Goal: Information Seeking & Learning: Learn about a topic

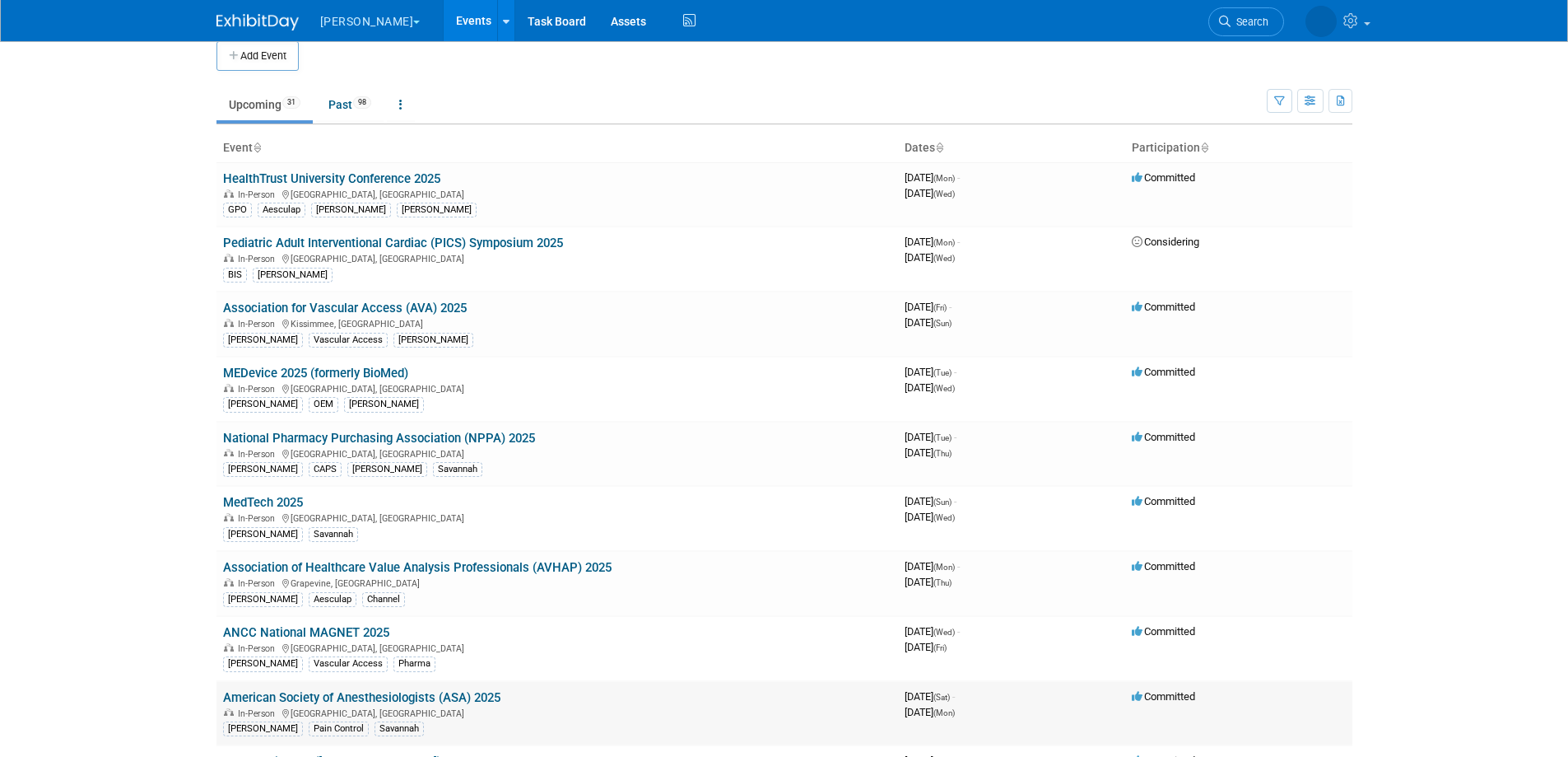
scroll to position [20, 0]
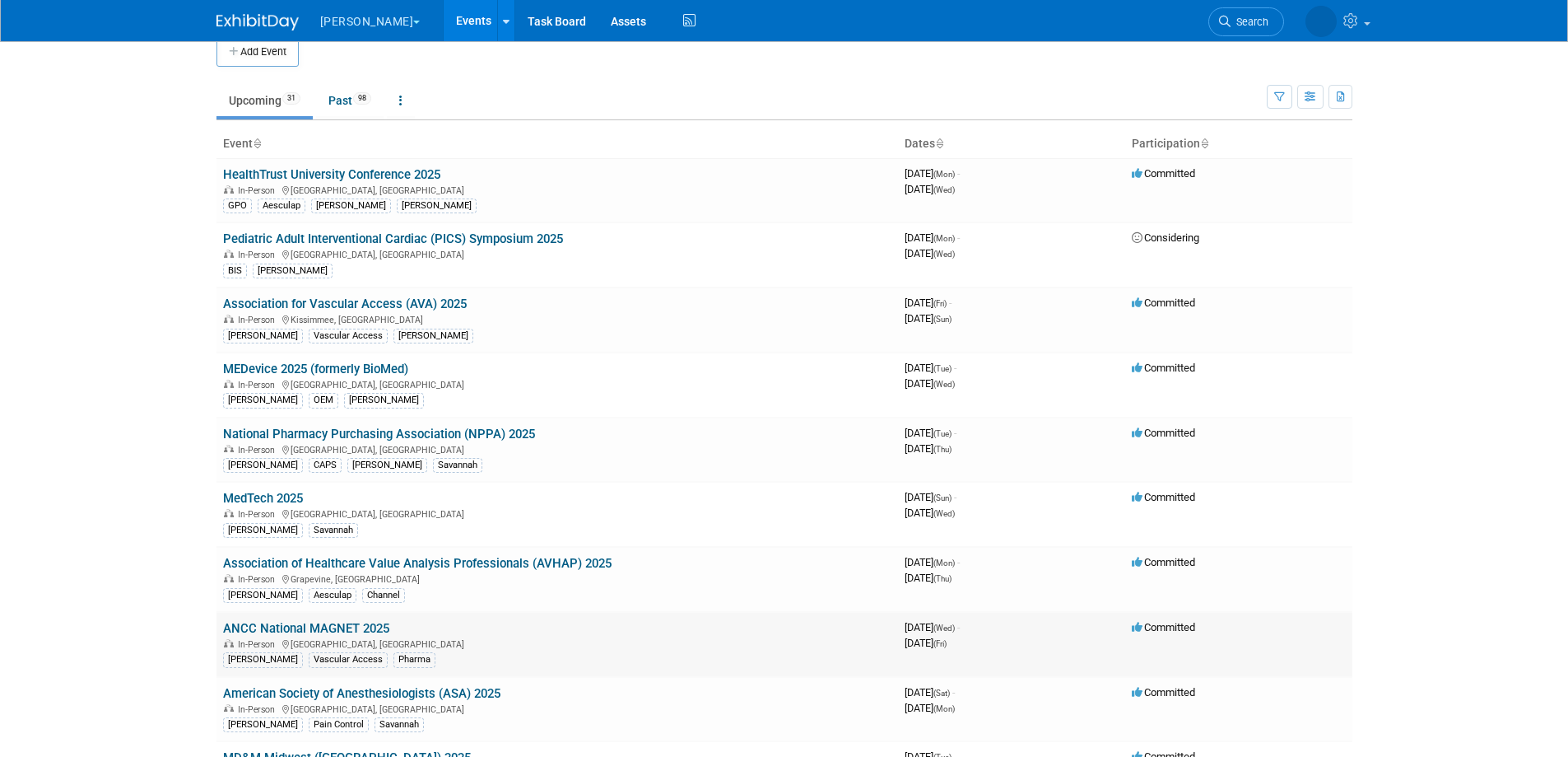
click at [340, 631] on link "ANCC National MAGNET 2025" at bounding box center [306, 628] width 166 height 15
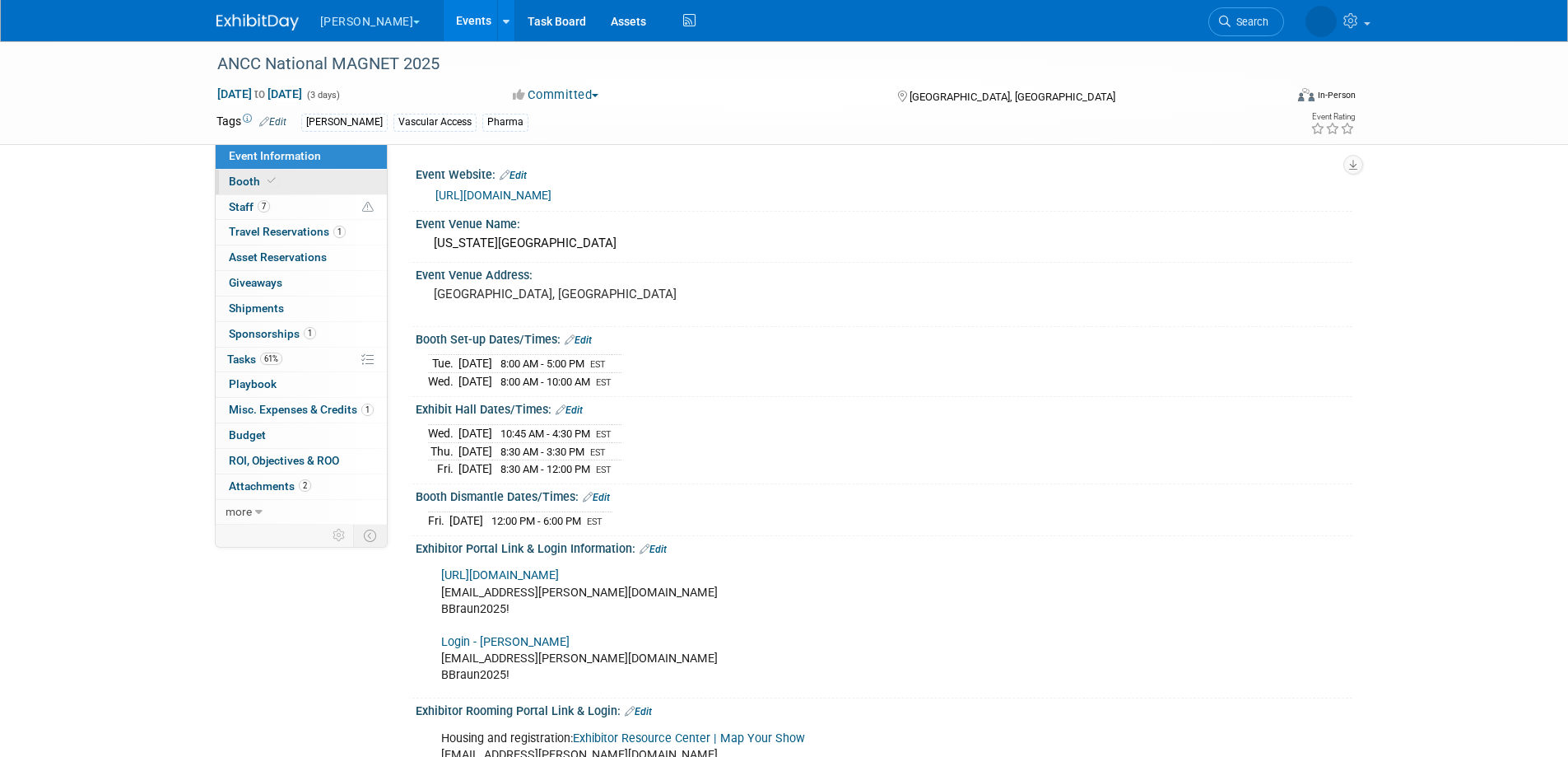
click at [289, 180] on link "Booth" at bounding box center [301, 182] width 171 height 25
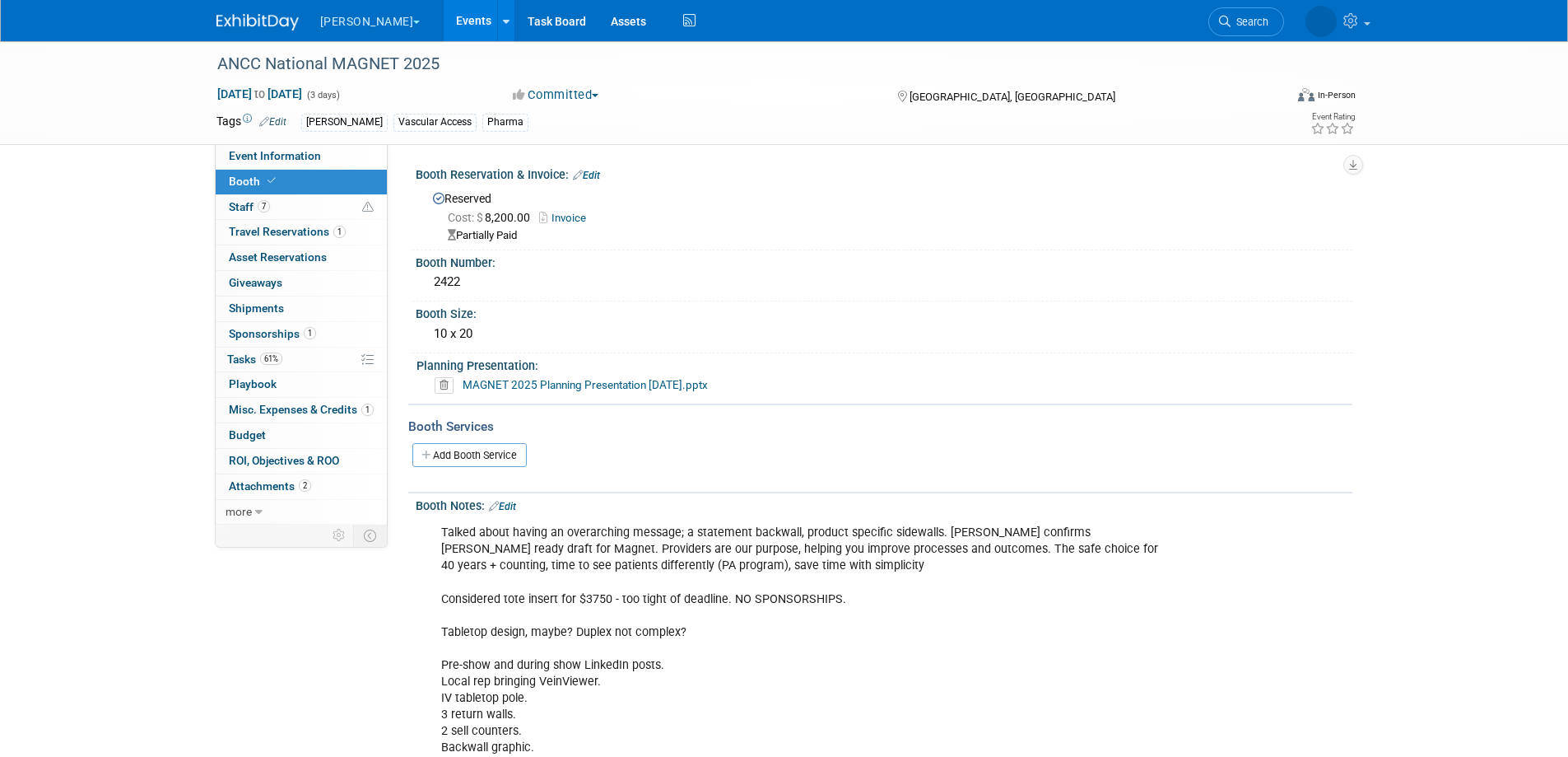
click at [442, 382] on icon at bounding box center [444, 385] width 19 height 17
click at [439, 447] on link "Yes" at bounding box center [426, 447] width 47 height 26
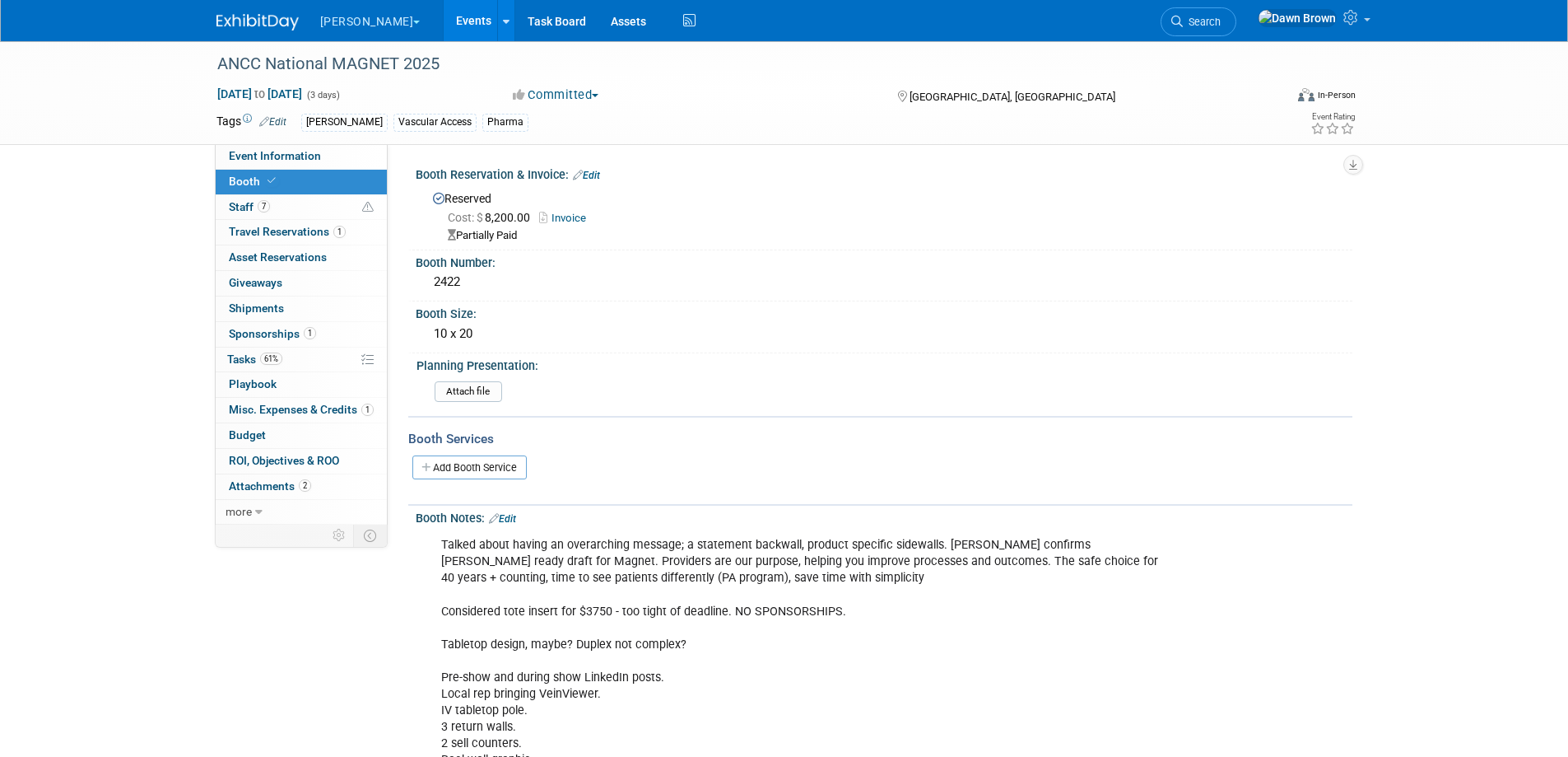
click at [446, 386] on input "file" at bounding box center [389, 392] width 224 height 19
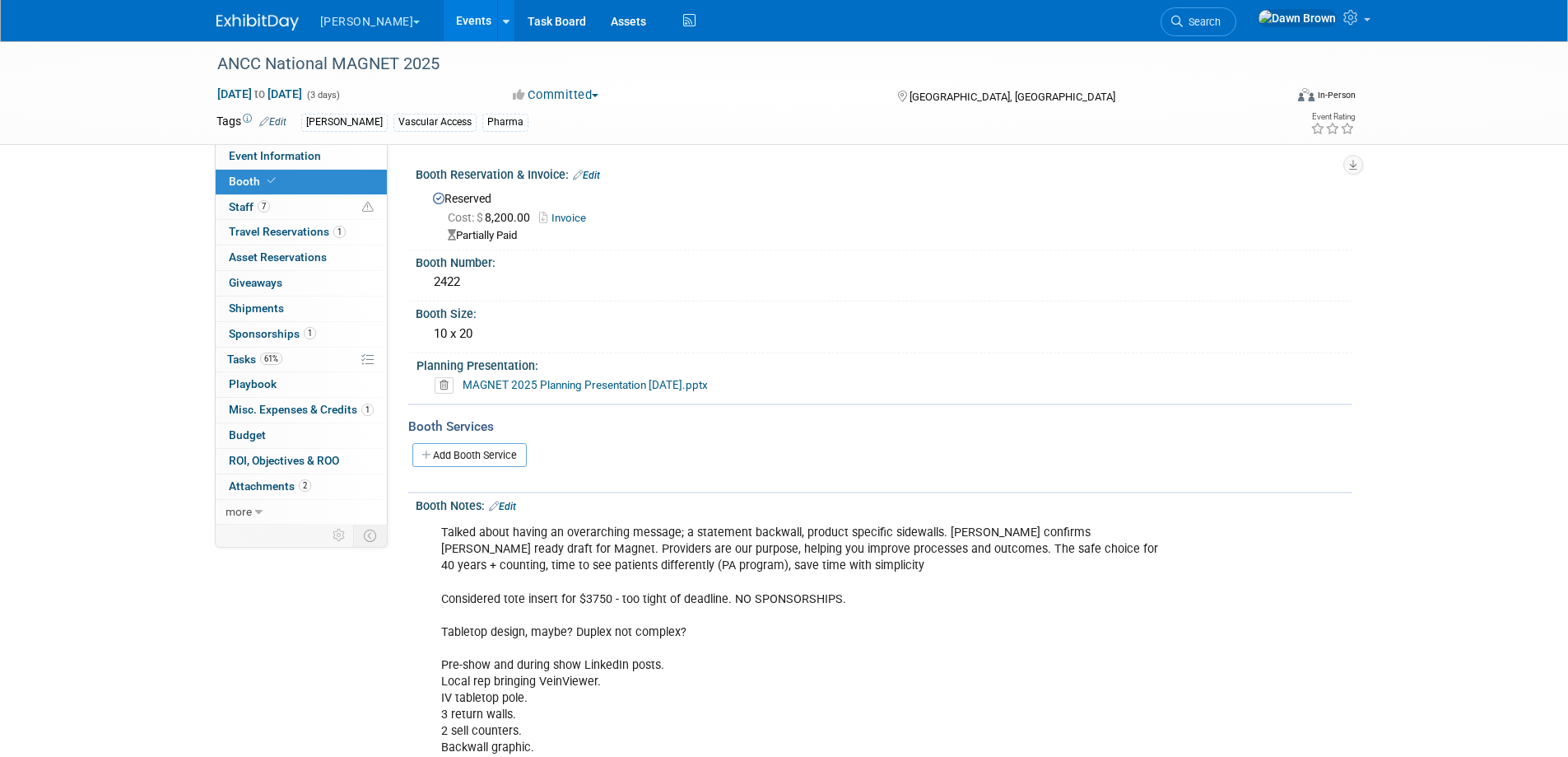
click at [443, 15] on link "Events" at bounding box center [473, 20] width 60 height 41
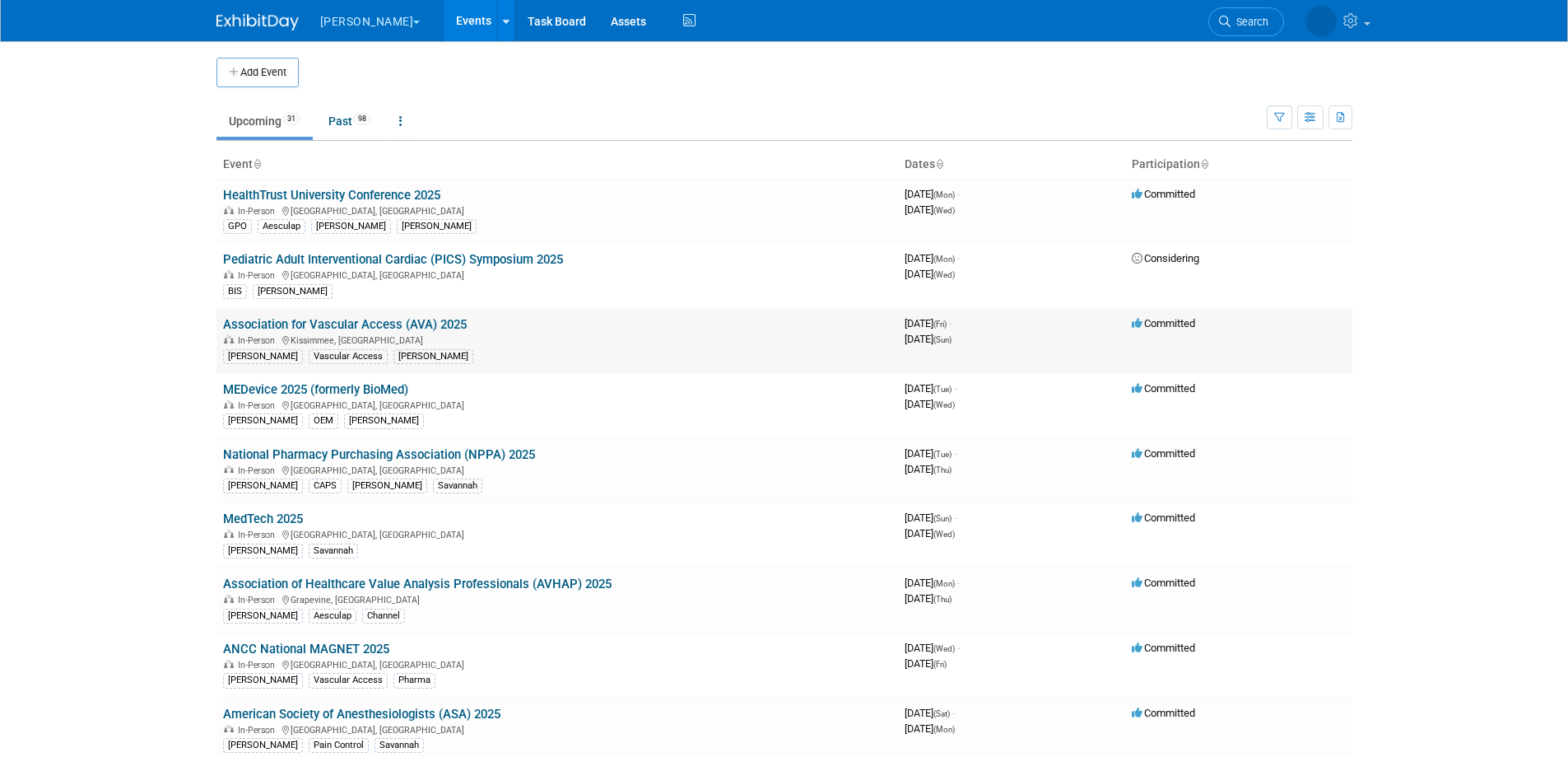
click at [406, 315] on td "Association for Vascular Access (AVA) 2025 In-Person Kissimmee, FL B. Braun Vas…" at bounding box center [557, 341] width 681 height 65
click at [402, 322] on link "Association for Vascular Access (AVA) 2025" at bounding box center [345, 324] width 244 height 15
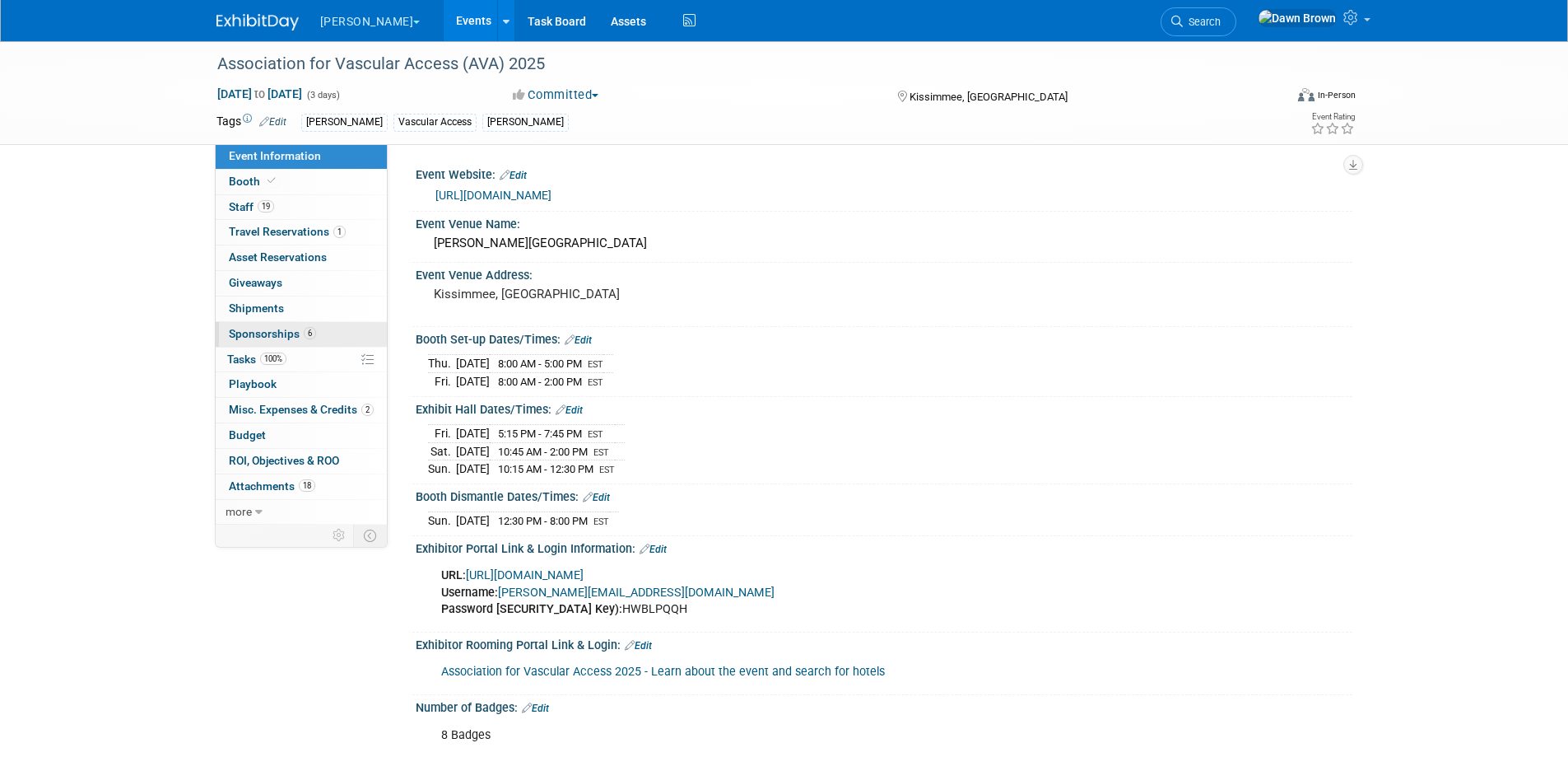
click at [282, 325] on link "6 Sponsorships 6" at bounding box center [301, 335] width 171 height 25
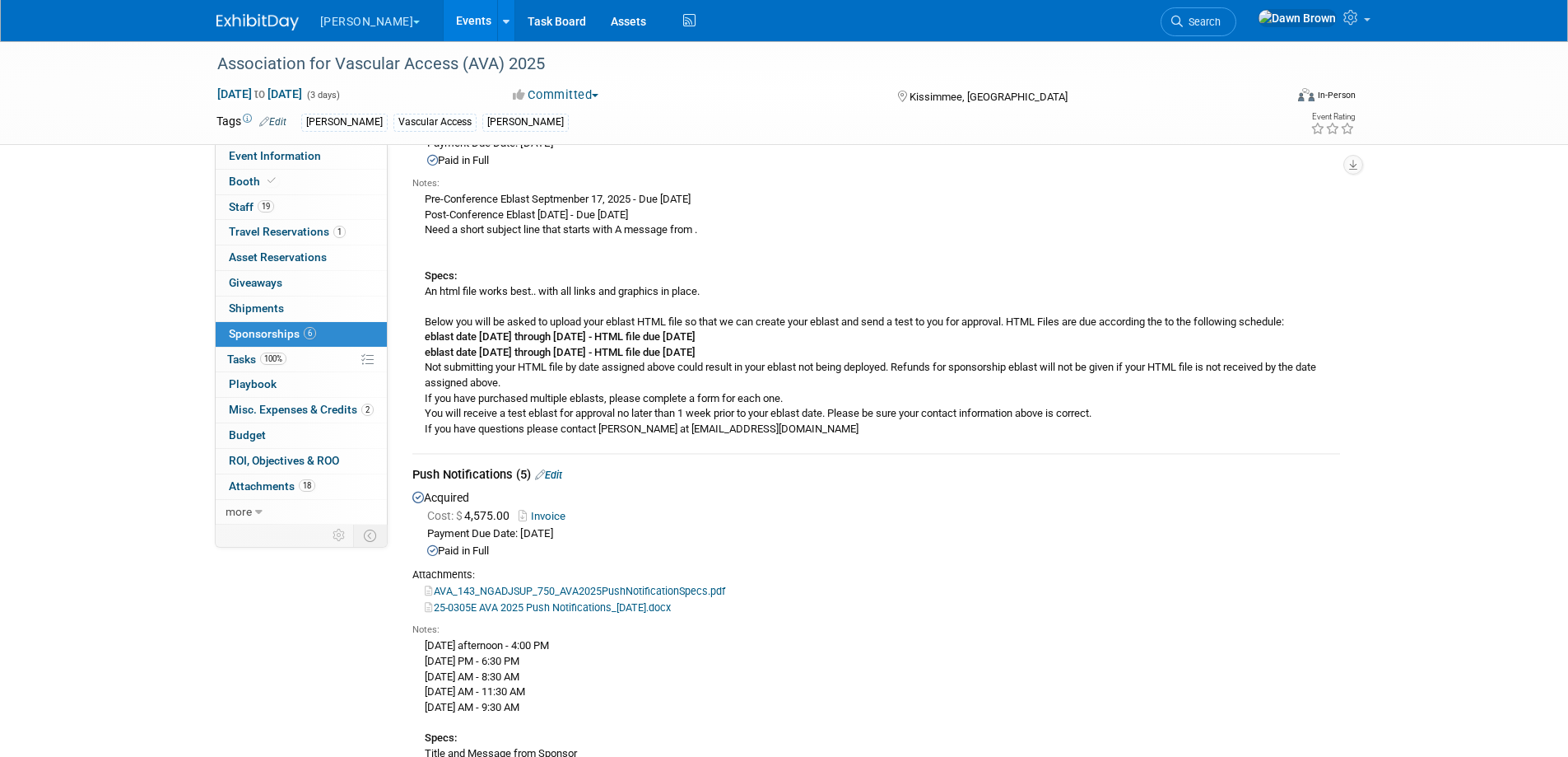
scroll to position [144, 0]
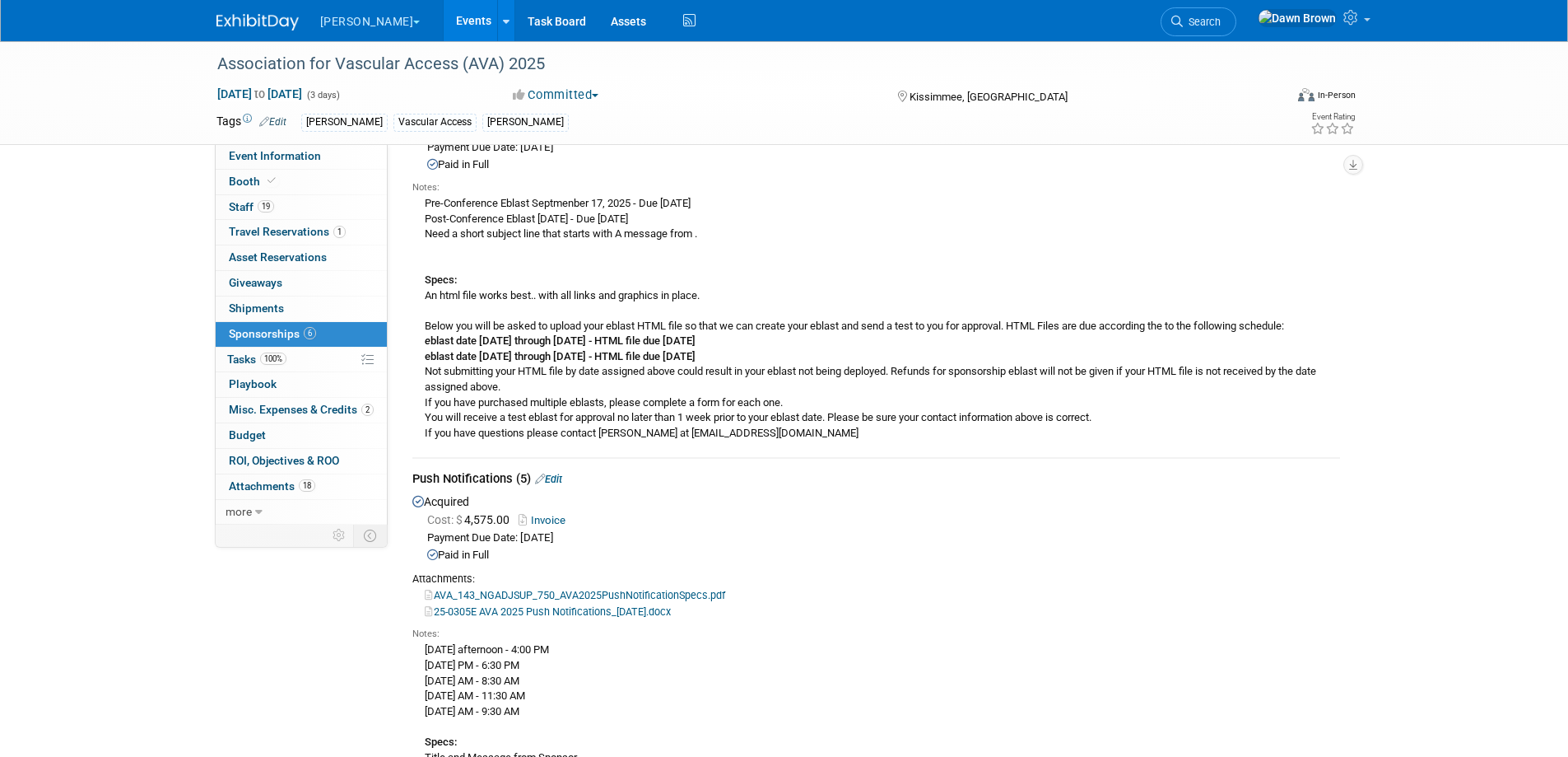
drag, startPoint x: 421, startPoint y: 323, endPoint x: 812, endPoint y: 354, distance: 392.2
click at [812, 354] on div "Pre-Conference Eblast Septmenber 17, 2025 - Due 9/3/25 Post-Conference Eblast S…" at bounding box center [876, 317] width 928 height 247
copy div "Below you will be asked to upload your eblast HTML file so that we can create y…"
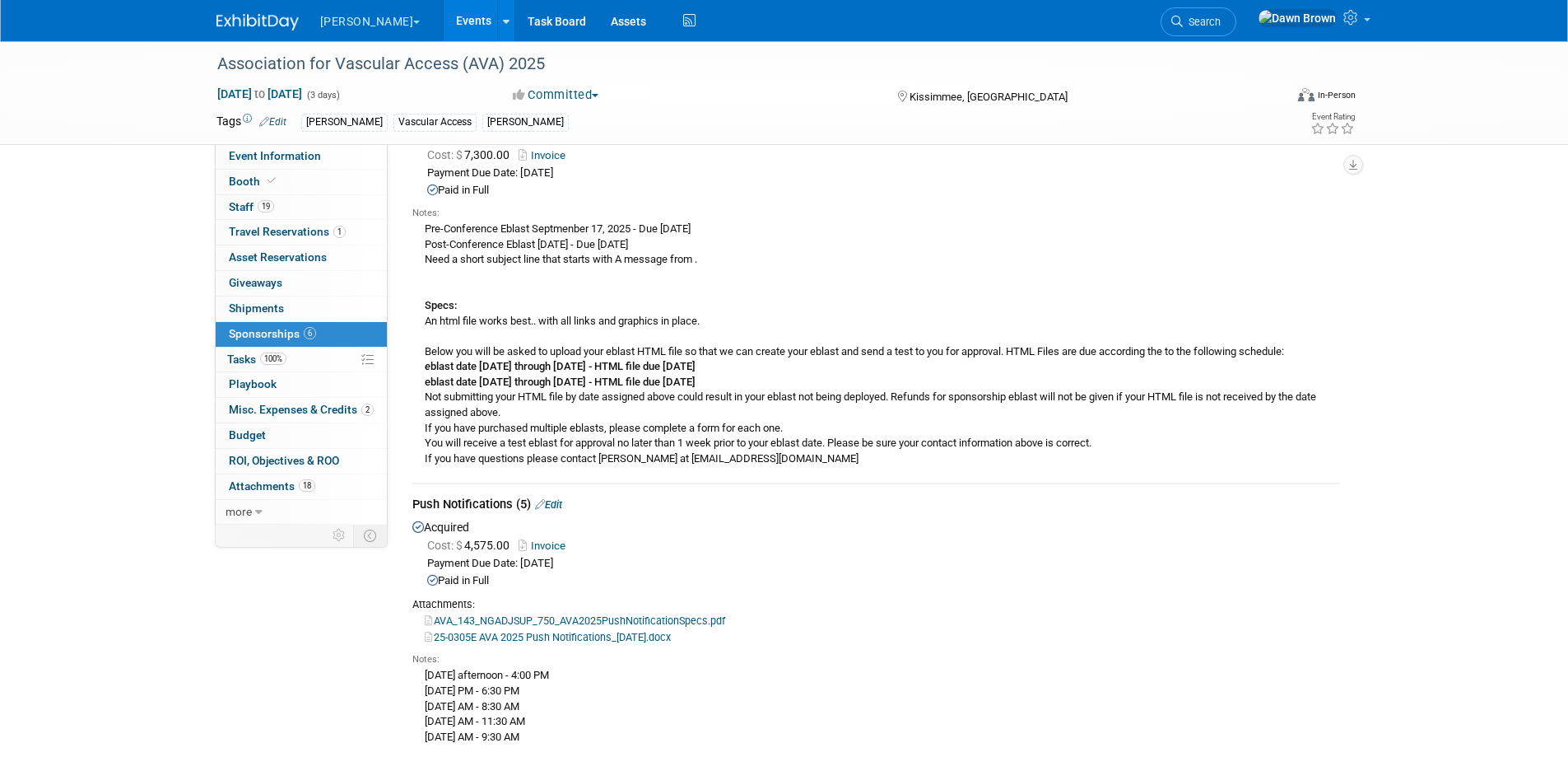
scroll to position [83, 0]
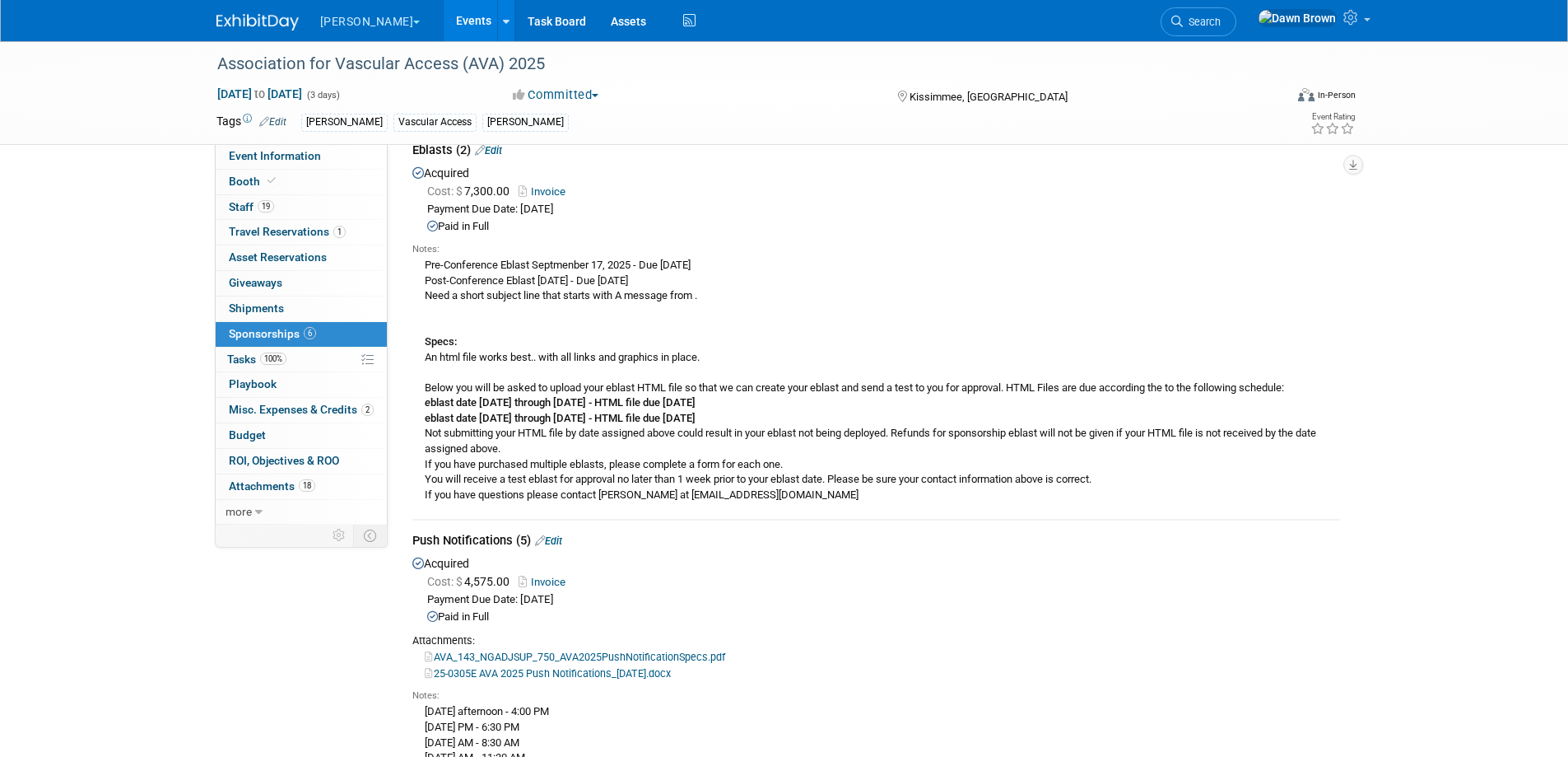
drag, startPoint x: 456, startPoint y: 16, endPoint x: 442, endPoint y: 15, distance: 14.0
click at [497, 16] on link at bounding box center [506, 20] width 18 height 41
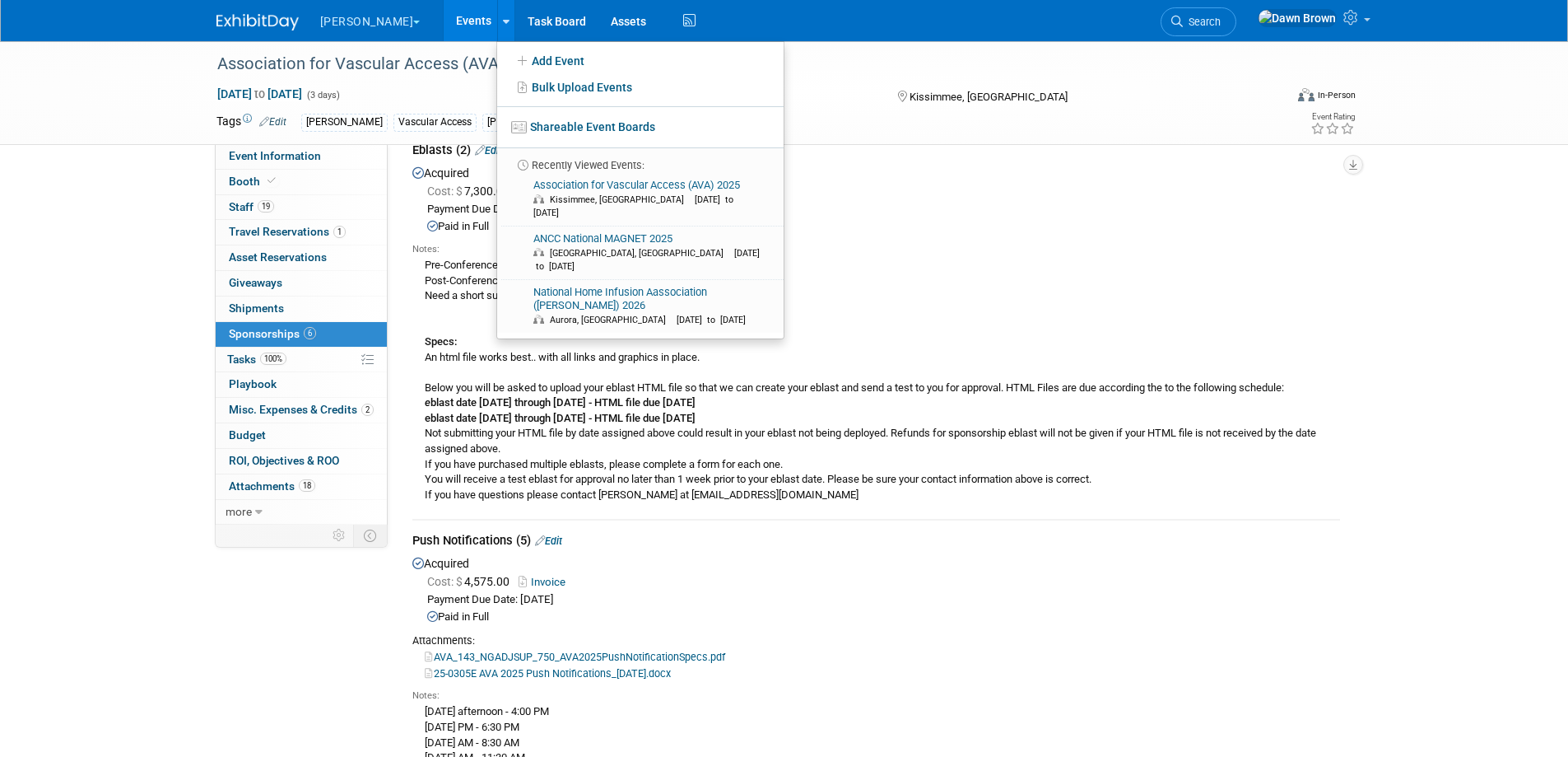
click at [443, 14] on link "Events" at bounding box center [473, 20] width 60 height 41
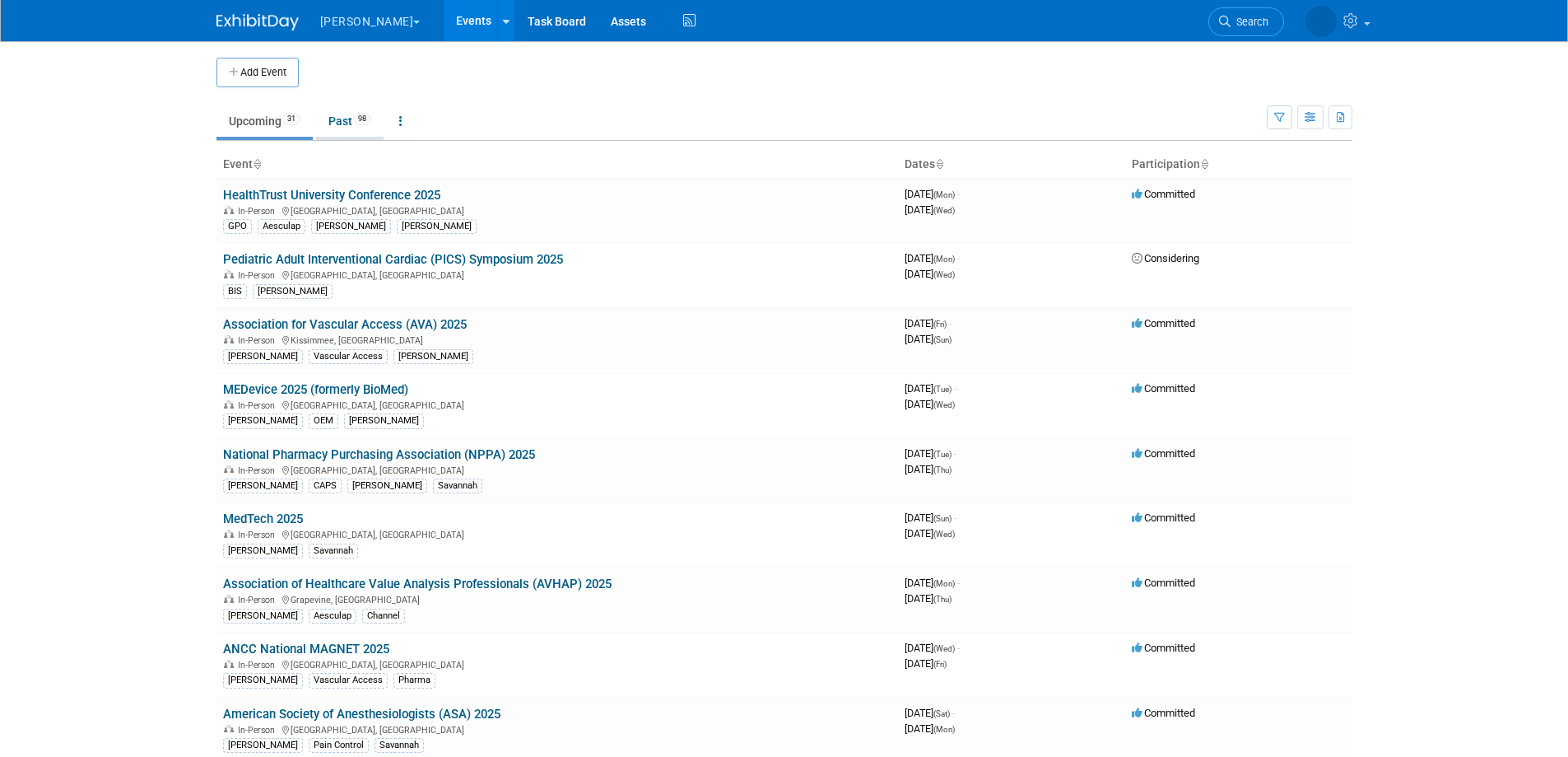
click at [354, 118] on link "Past 98" at bounding box center [349, 121] width 68 height 32
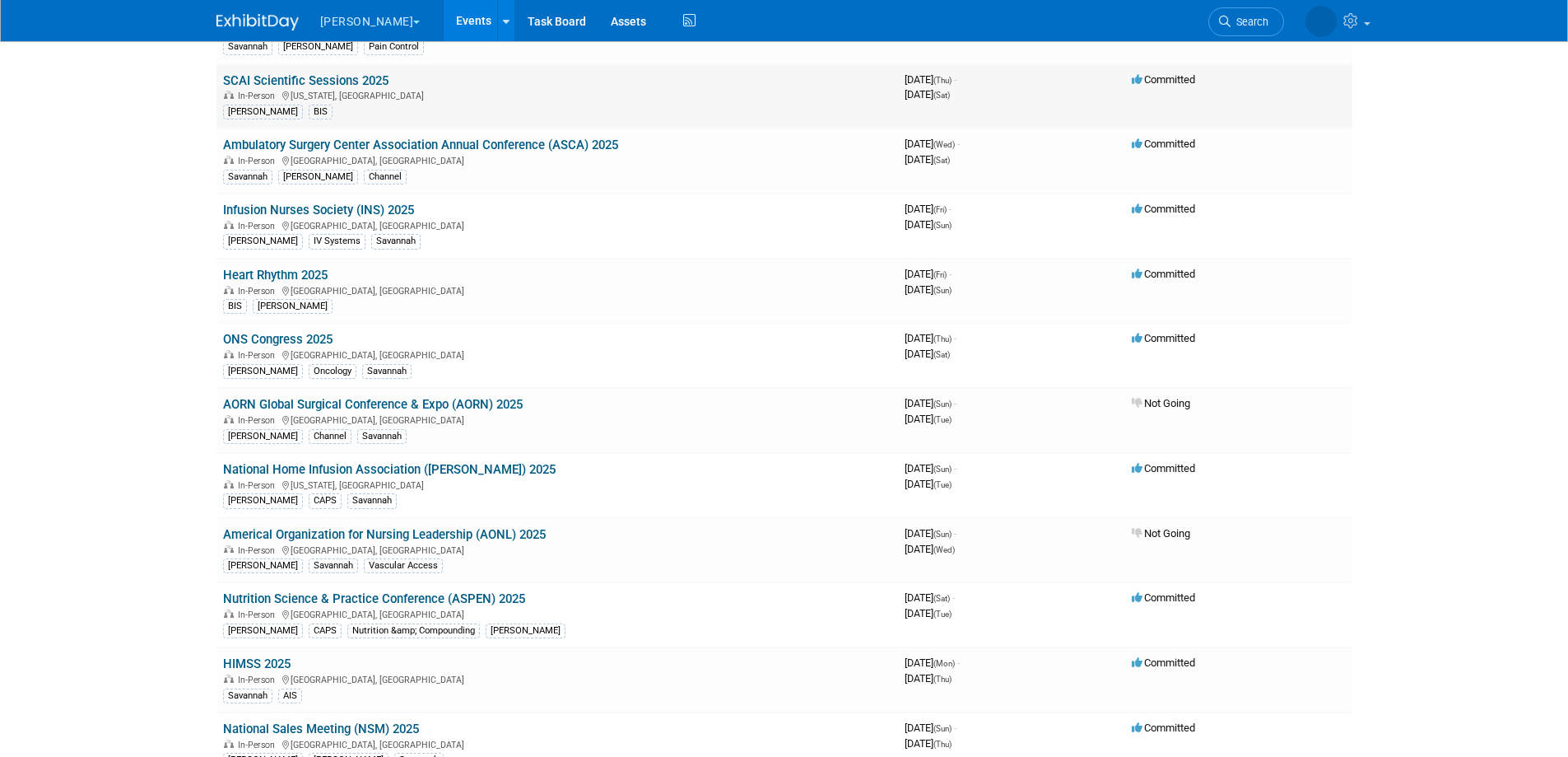
scroll to position [556, 0]
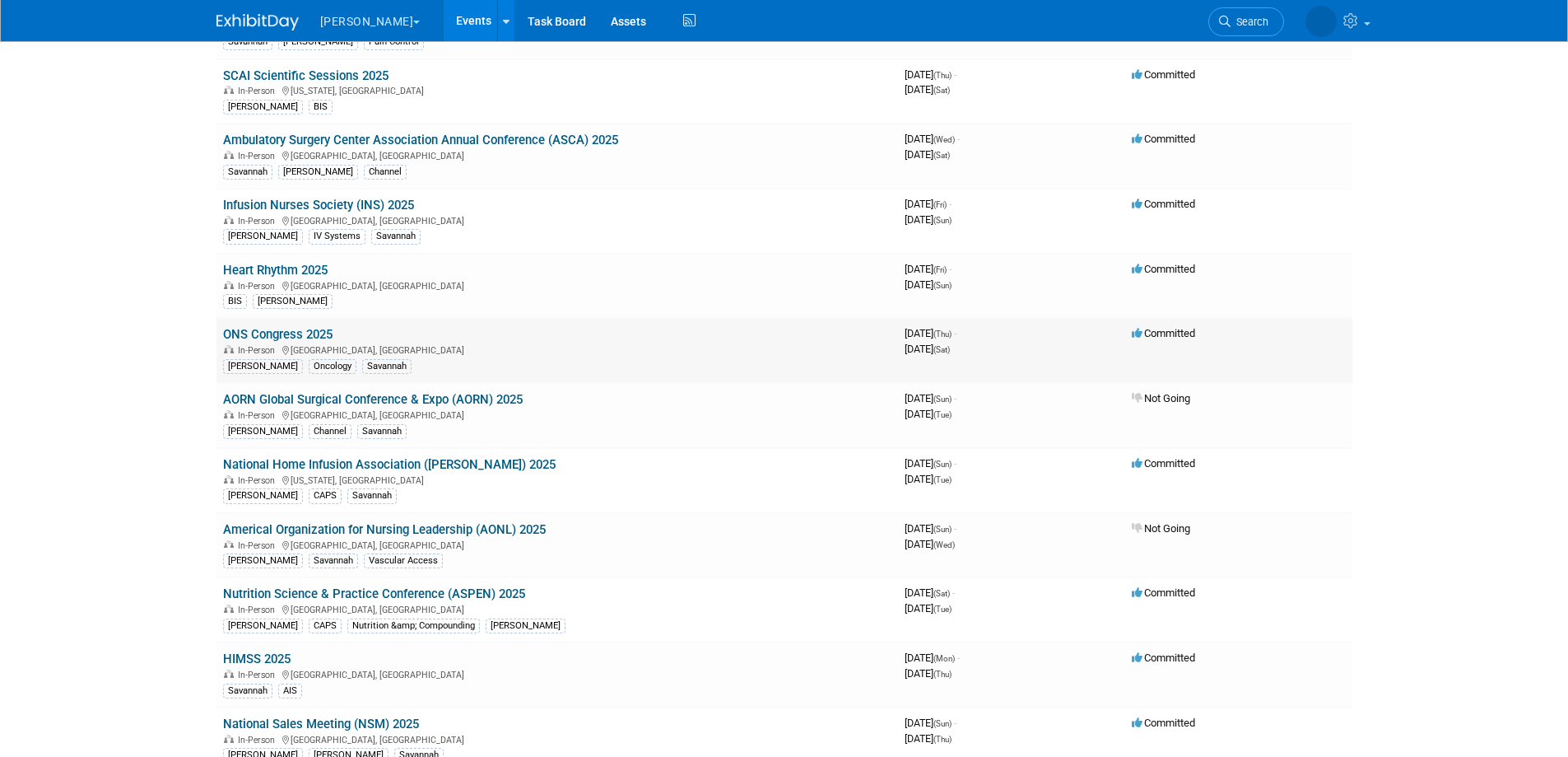
click at [283, 328] on link "ONS Congress 2025" at bounding box center [277, 334] width 110 height 15
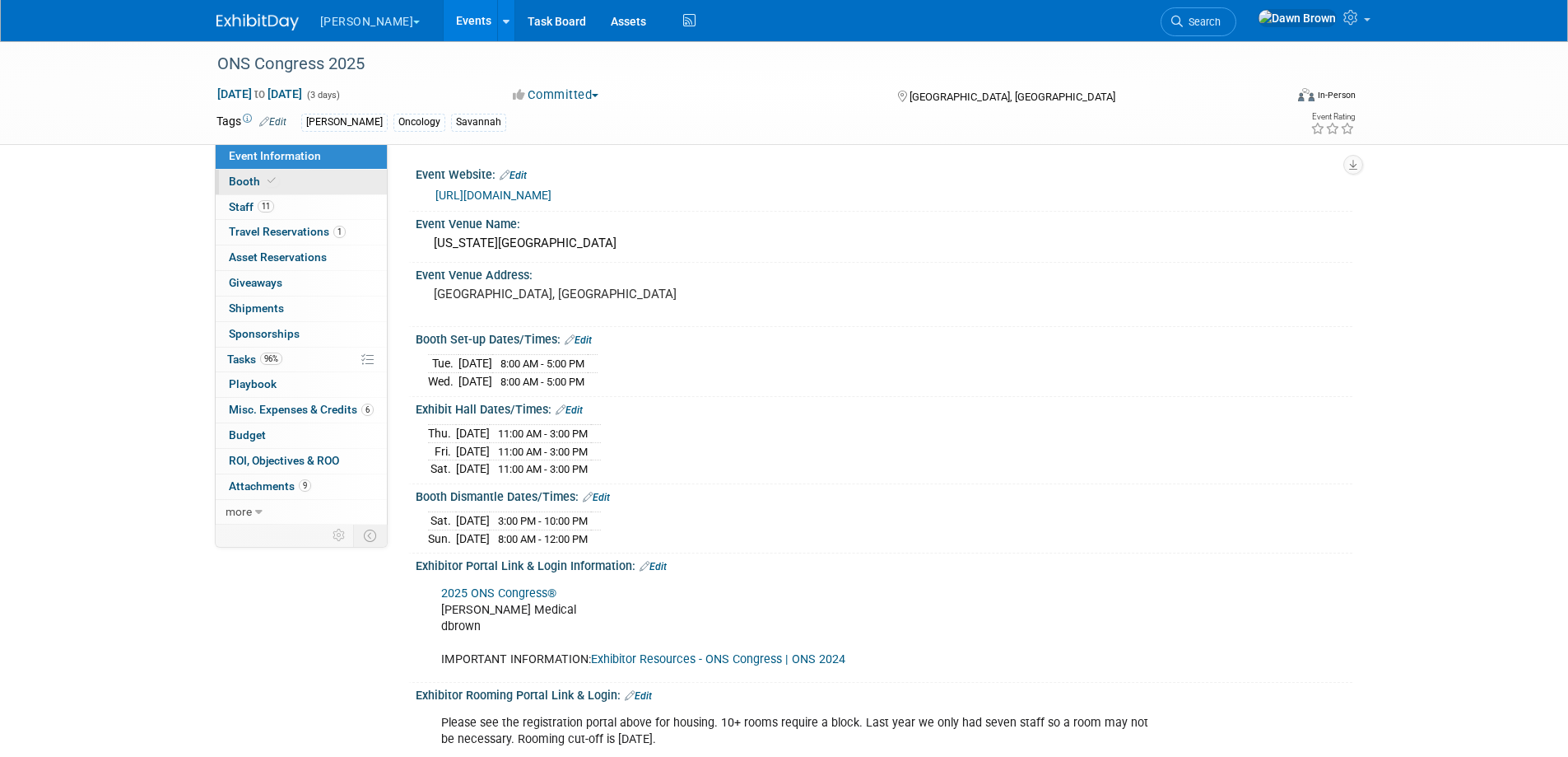
click at [252, 178] on span "Booth" at bounding box center [254, 181] width 50 height 13
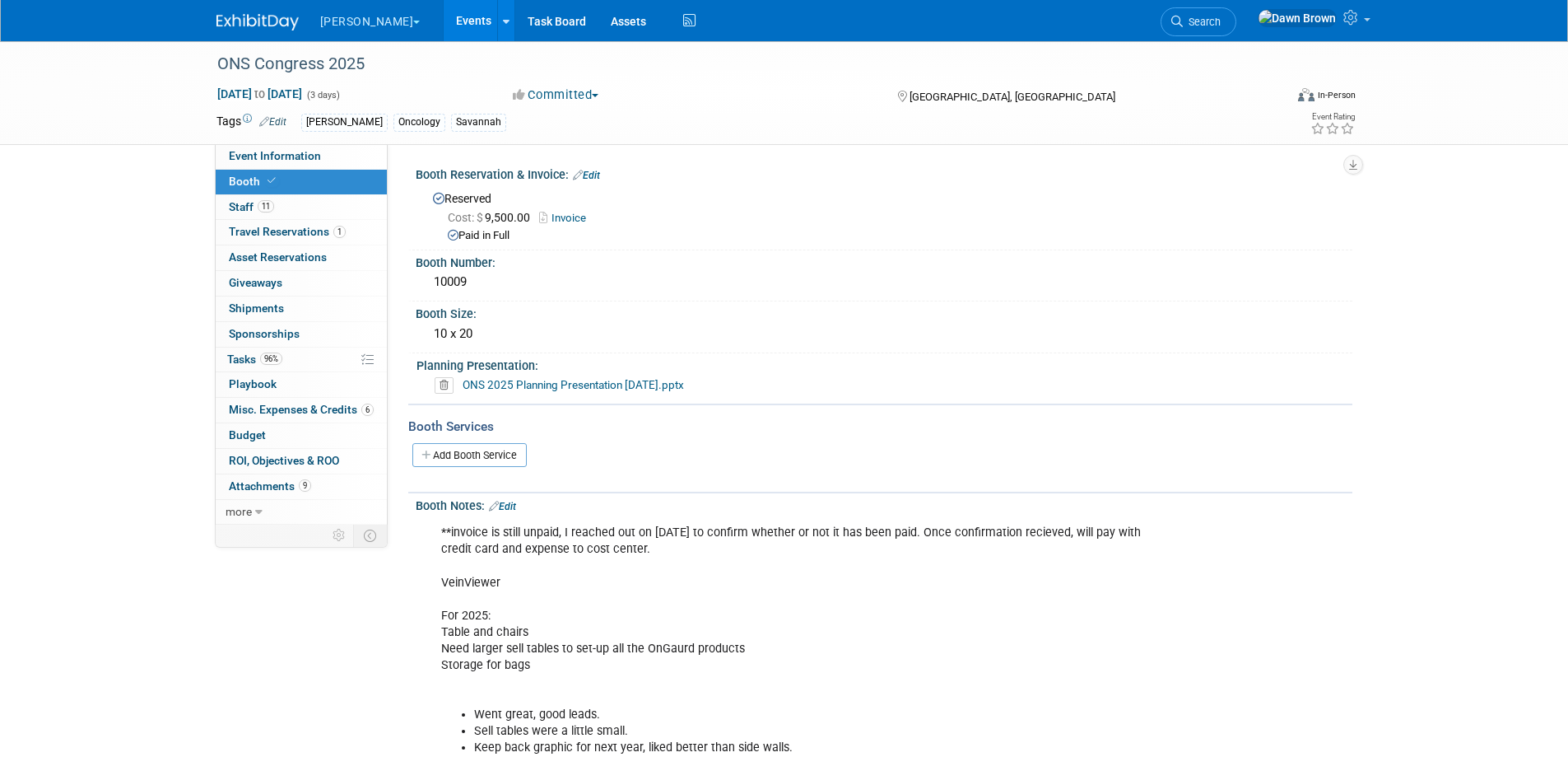
click at [495, 381] on link "ONS 2025 Planning Presentation 1-24-25.pptx" at bounding box center [573, 384] width 221 height 13
click at [443, 9] on link "Events" at bounding box center [473, 20] width 60 height 41
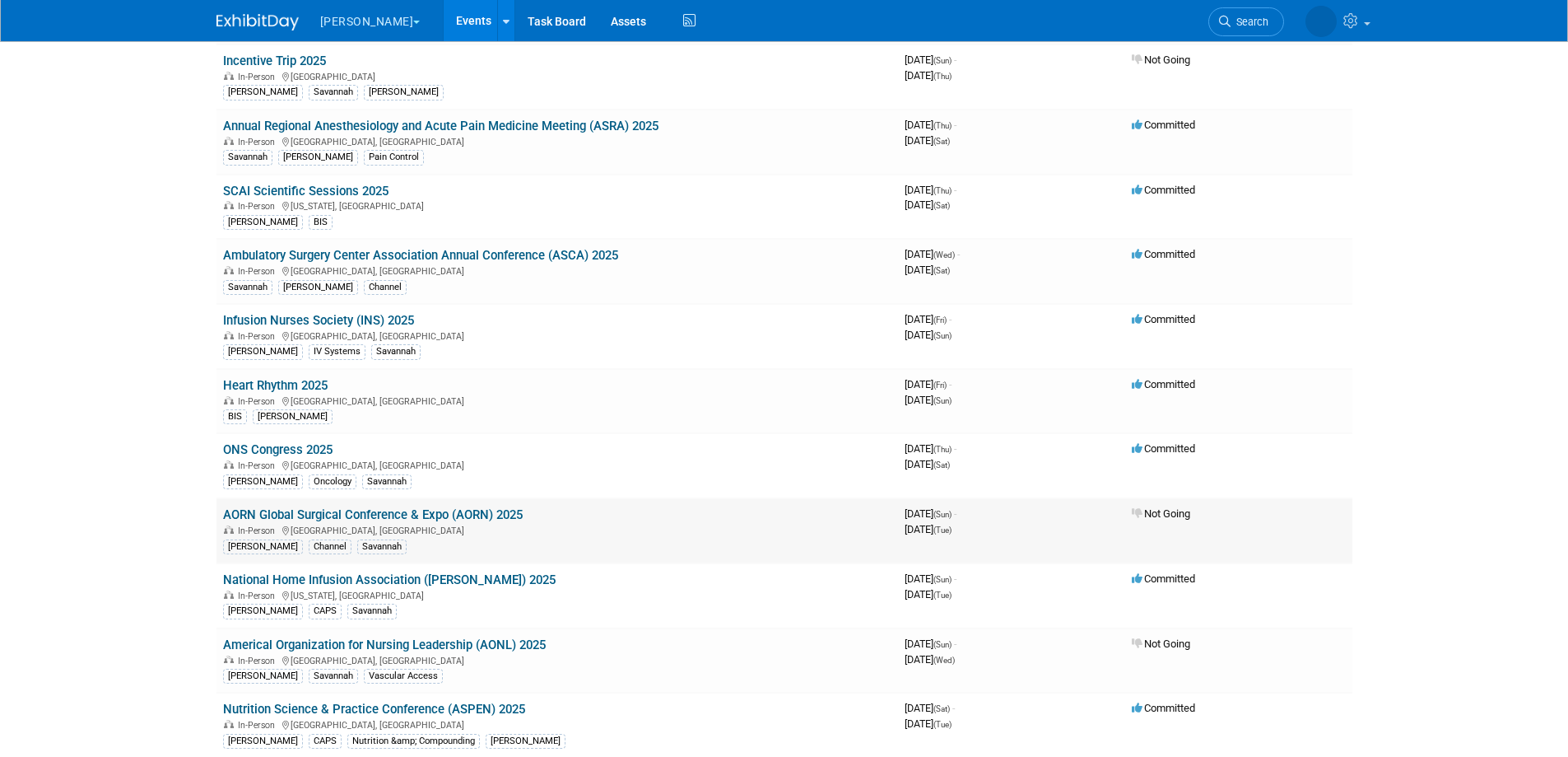
scroll to position [432, 0]
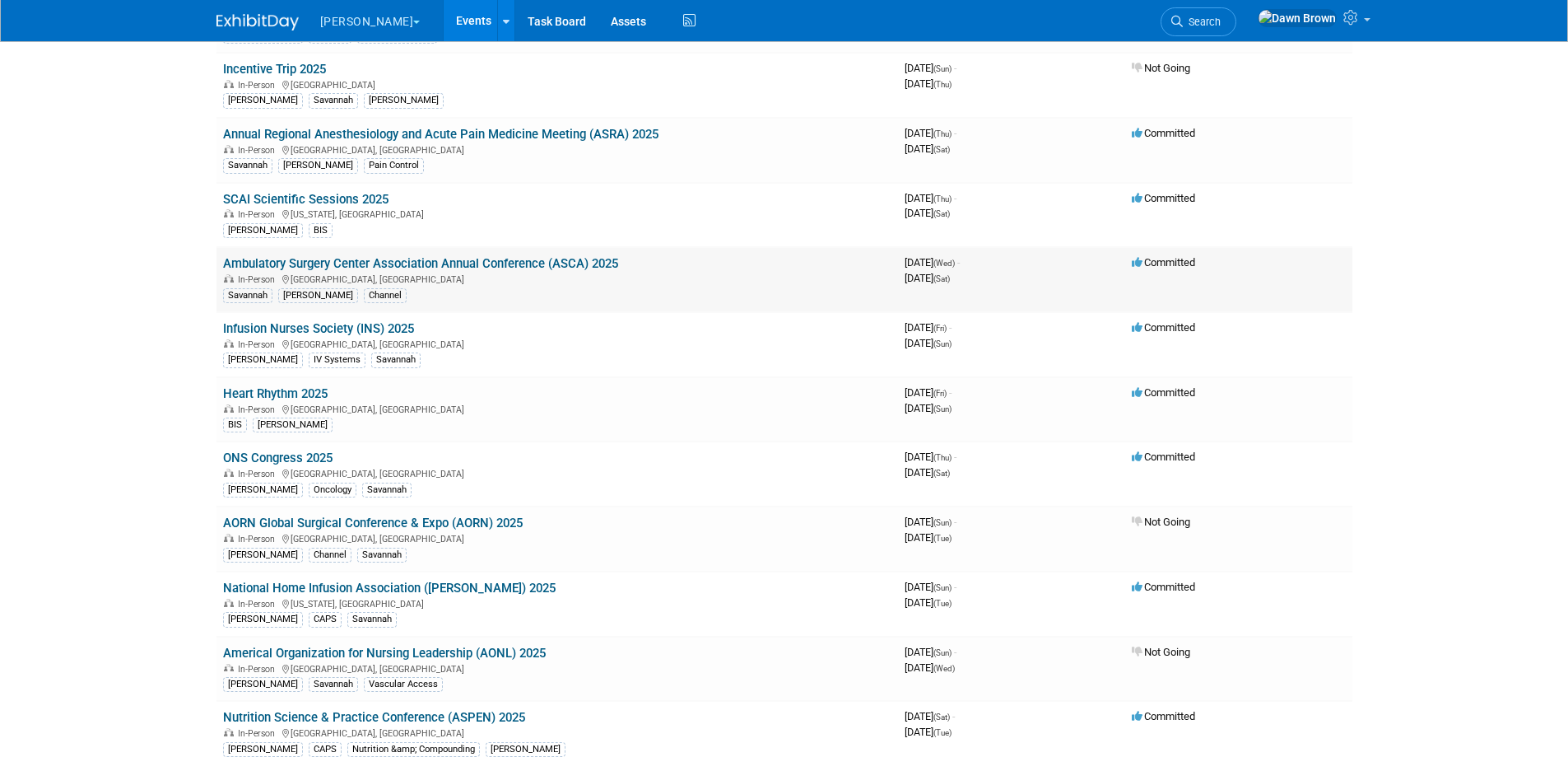
click at [514, 260] on link "Ambulatory Surgery Center Association Annual Conference (ASCA) 2025" at bounding box center [421, 263] width 395 height 15
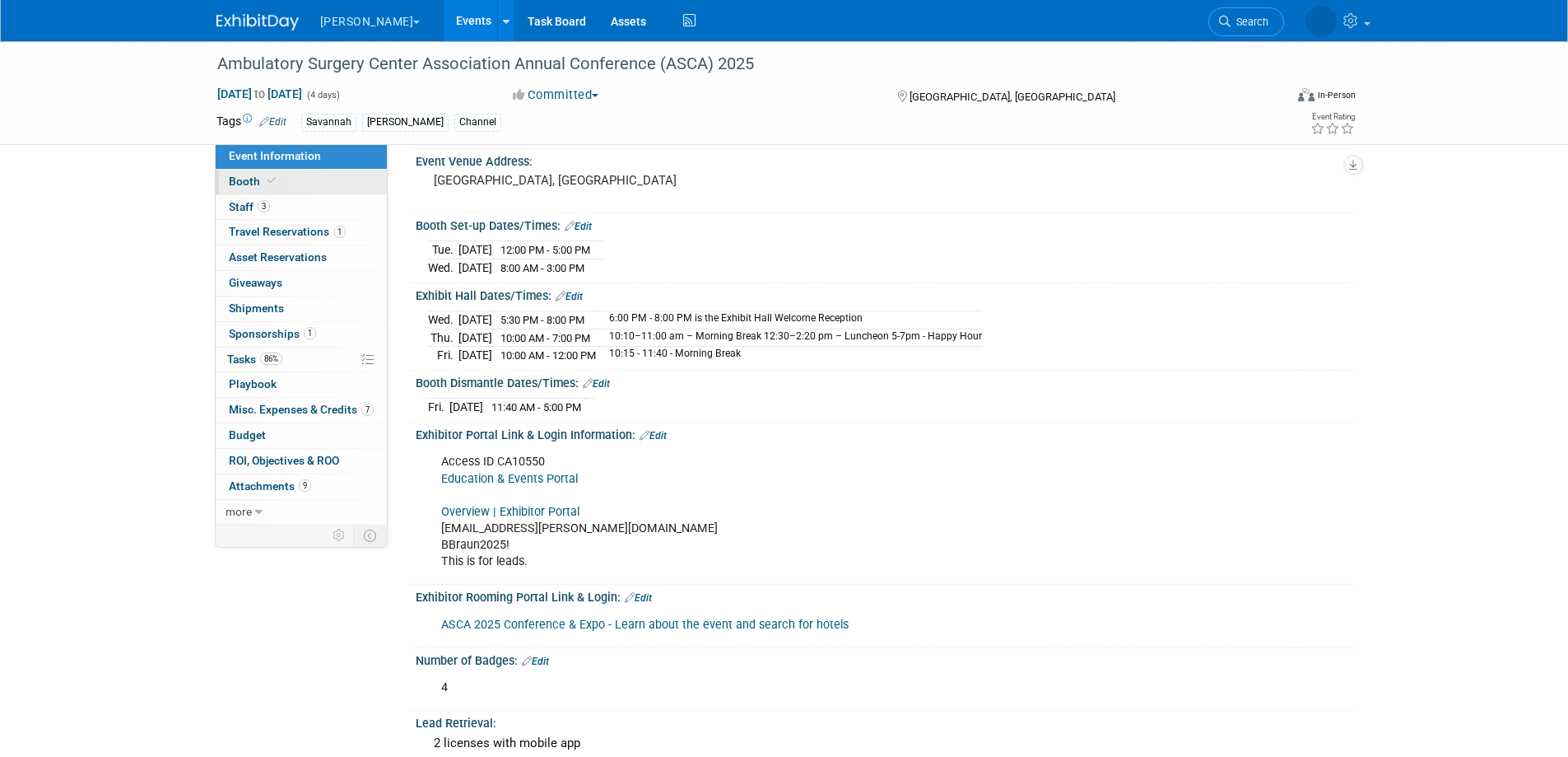
scroll to position [124, 0]
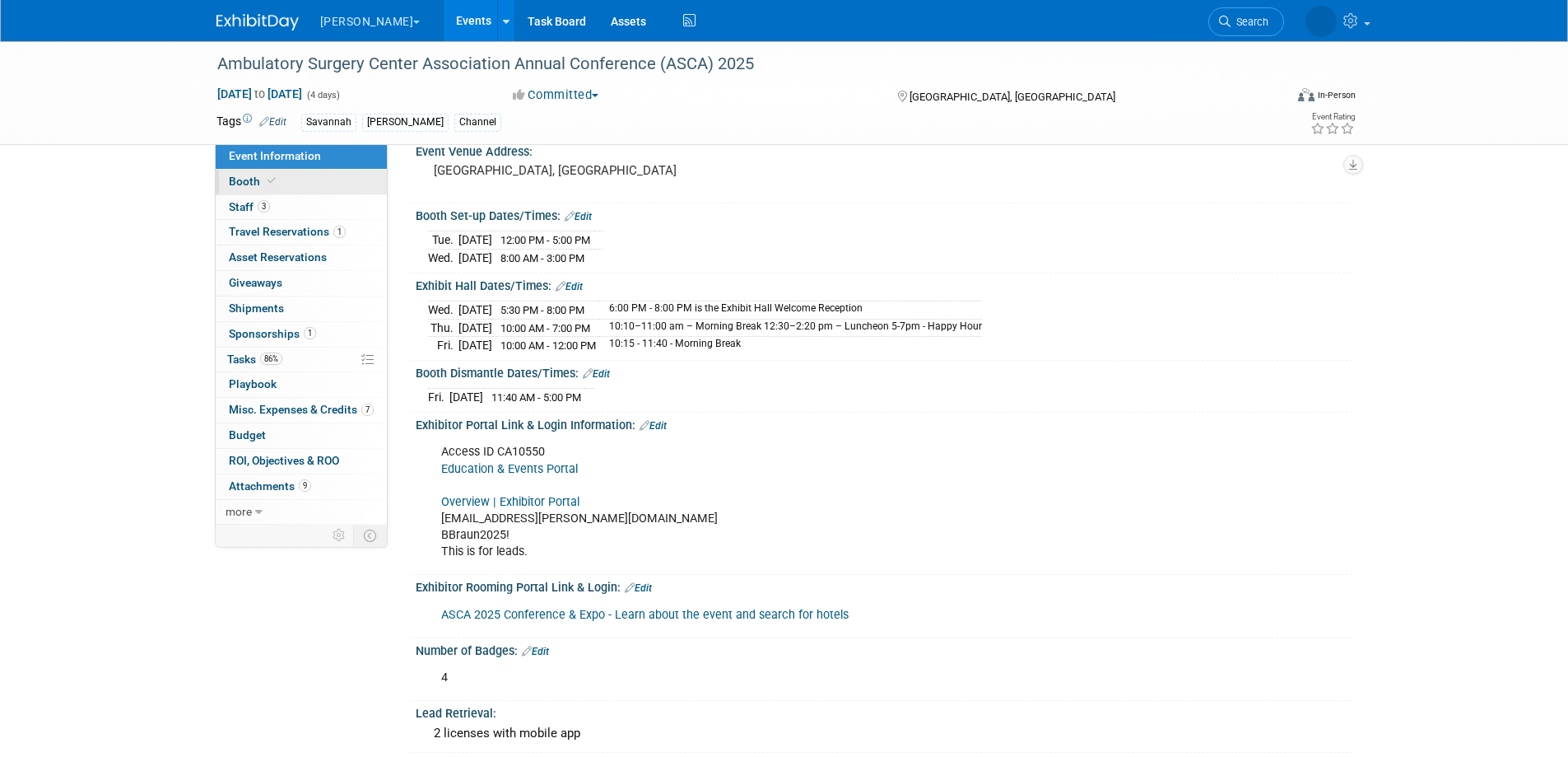
click at [259, 178] on span "Booth" at bounding box center [254, 181] width 50 height 13
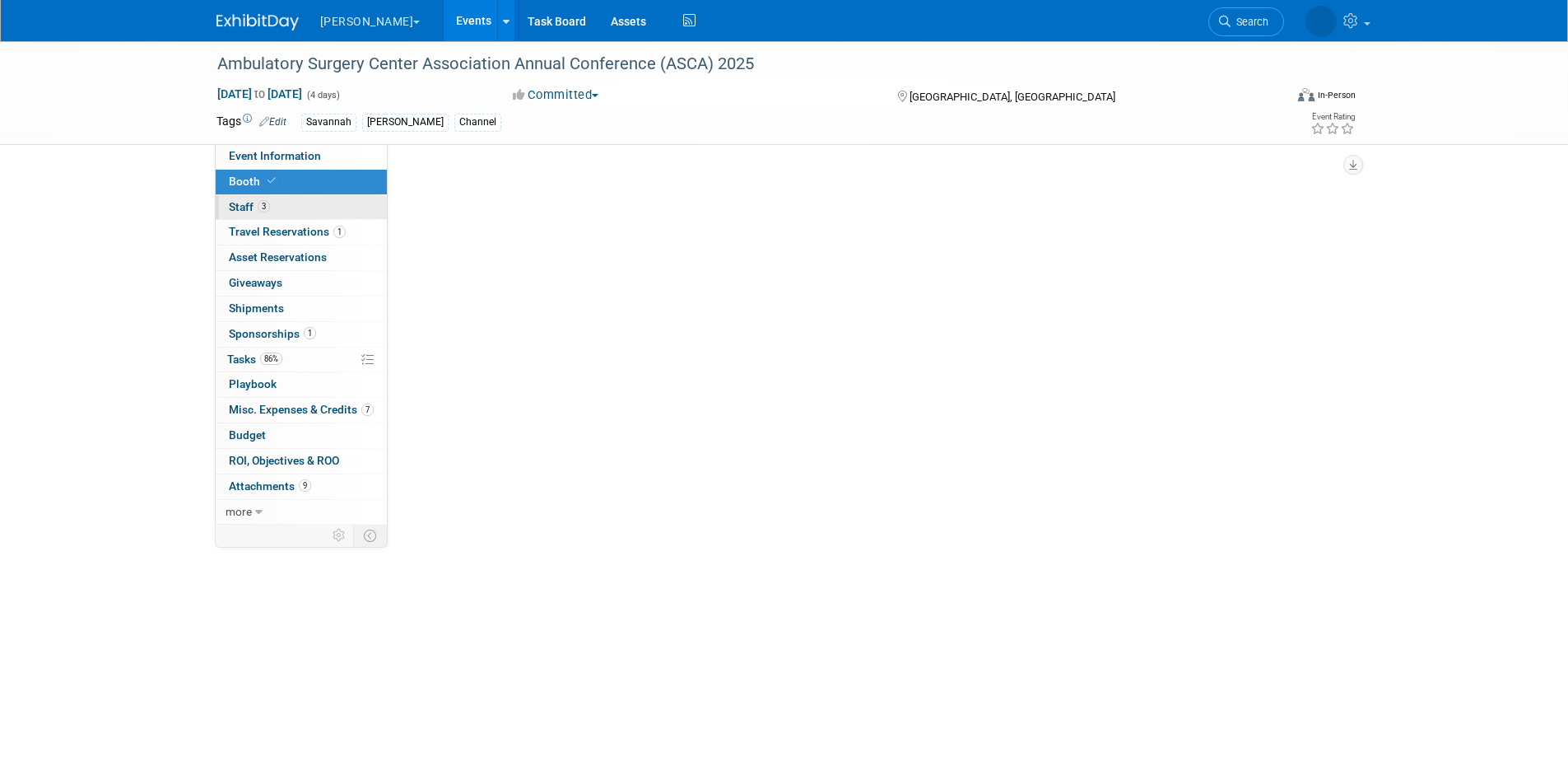
scroll to position [0, 0]
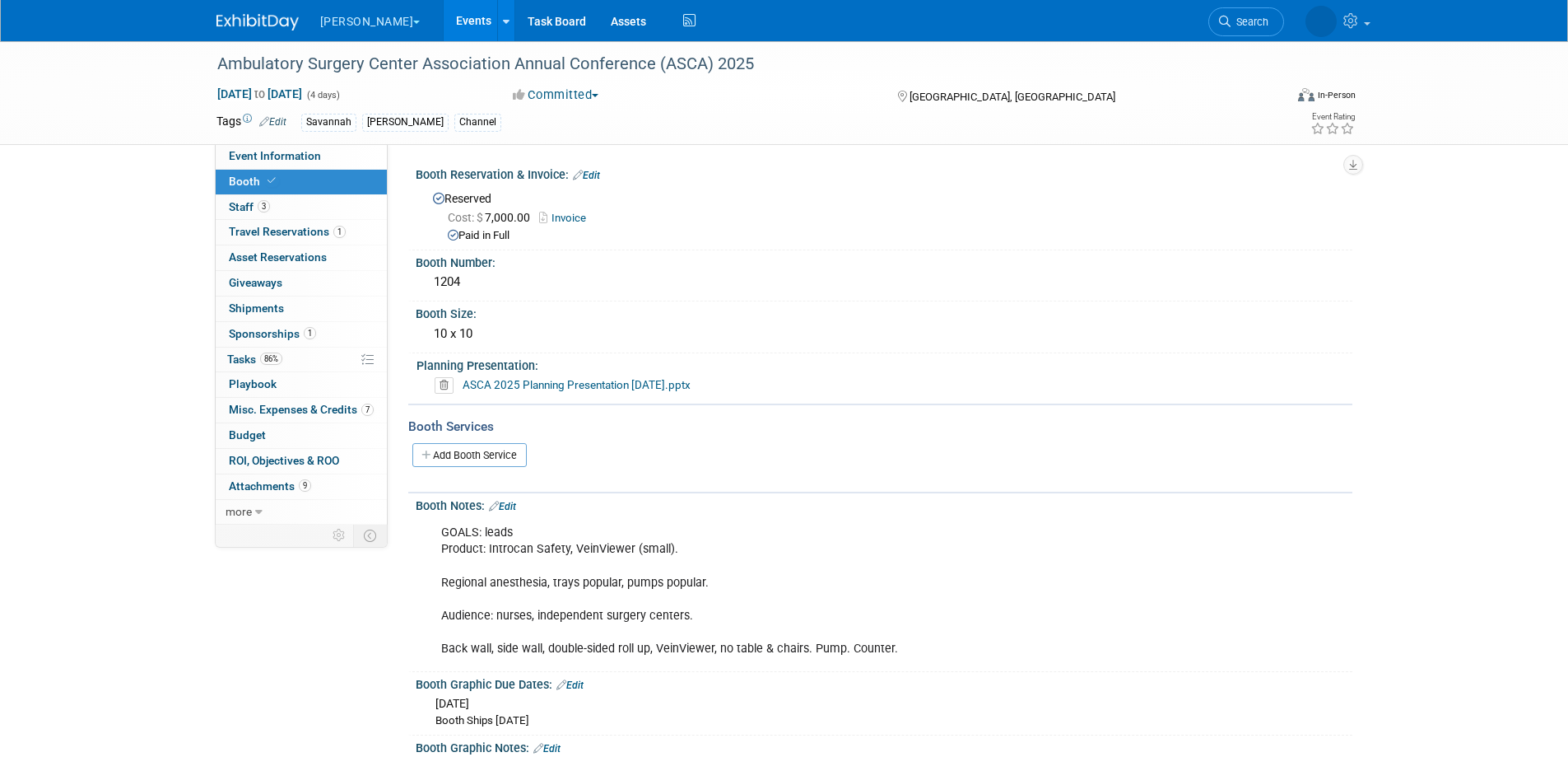
click at [579, 381] on link "ASCA 2025 Planning Presentation 2-17-25.pptx" at bounding box center [577, 384] width 228 height 13
click at [443, 25] on link "Events" at bounding box center [473, 20] width 60 height 41
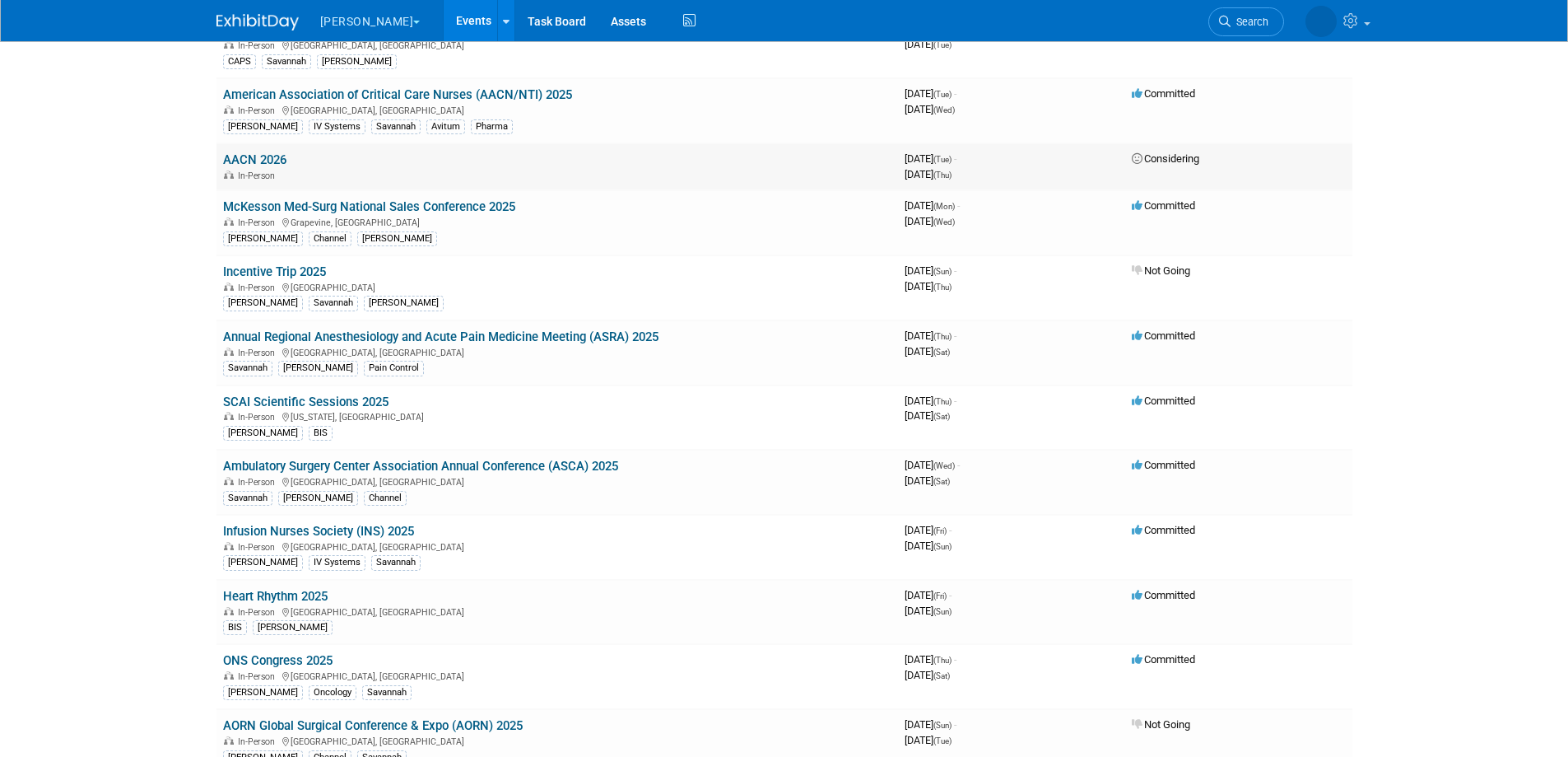
scroll to position [309, 0]
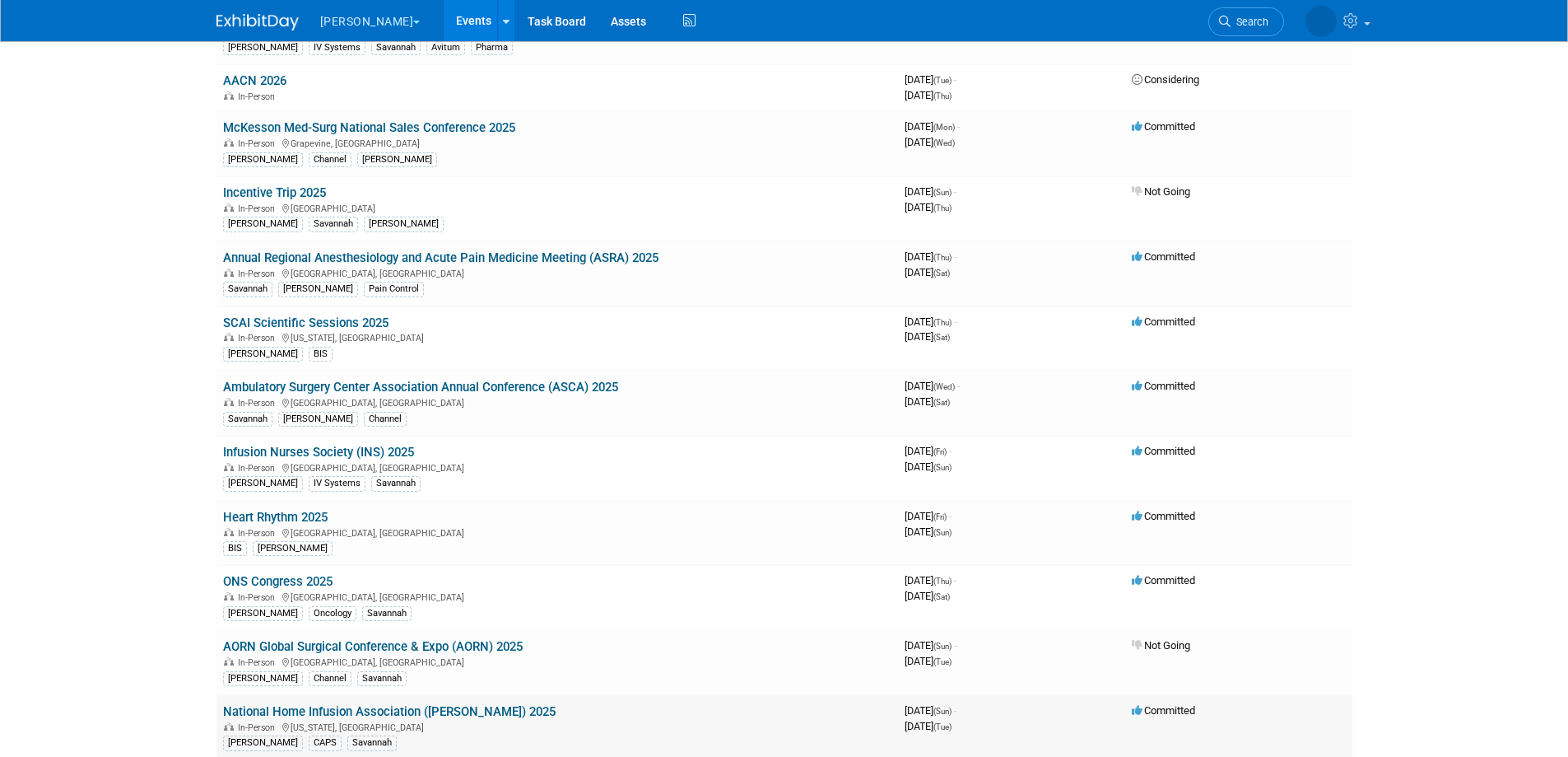
click at [442, 706] on link "National Home Infusion Association ([PERSON_NAME]) 2025" at bounding box center [389, 711] width 333 height 15
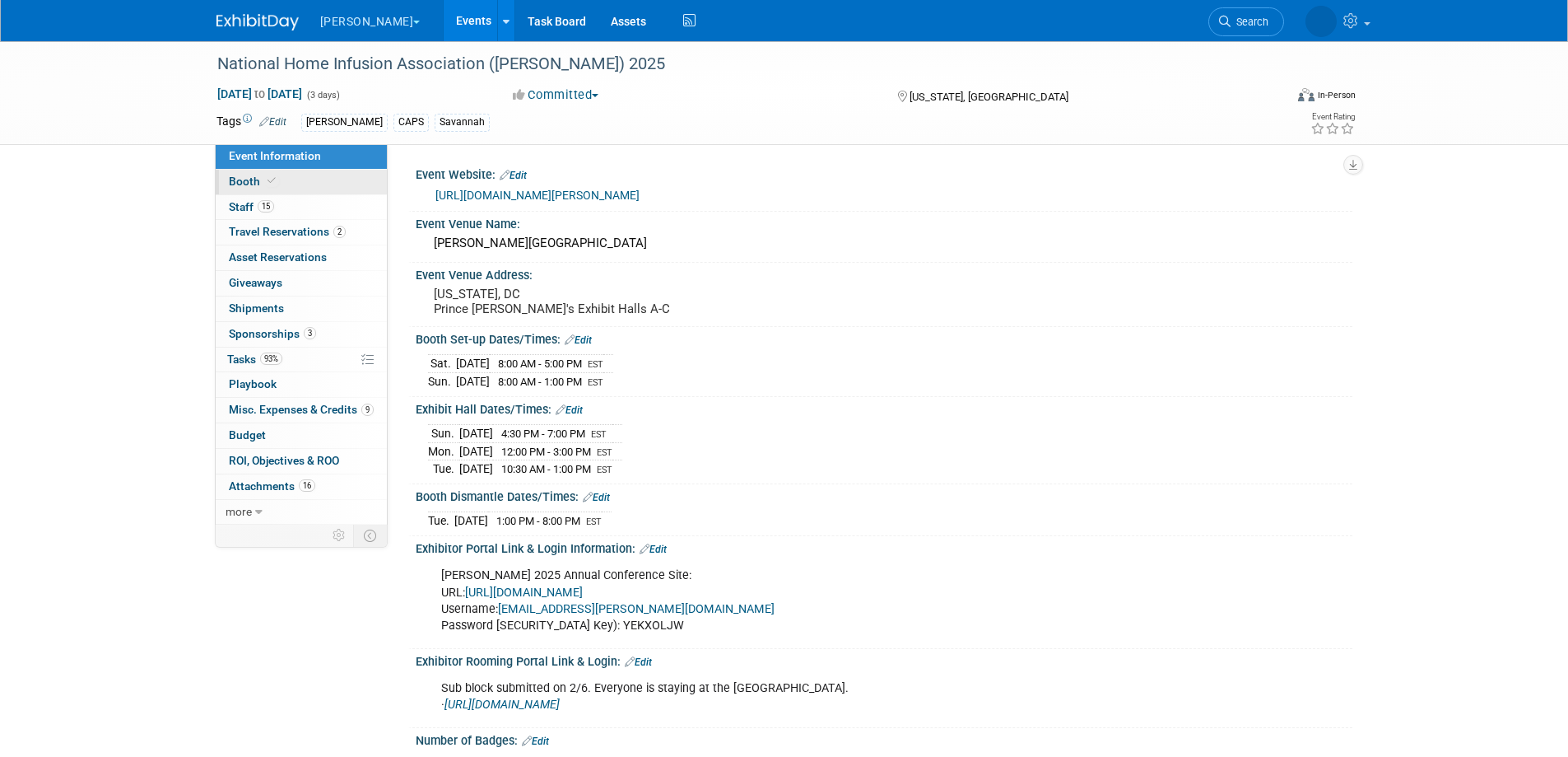
click at [258, 178] on span "Booth" at bounding box center [254, 181] width 50 height 13
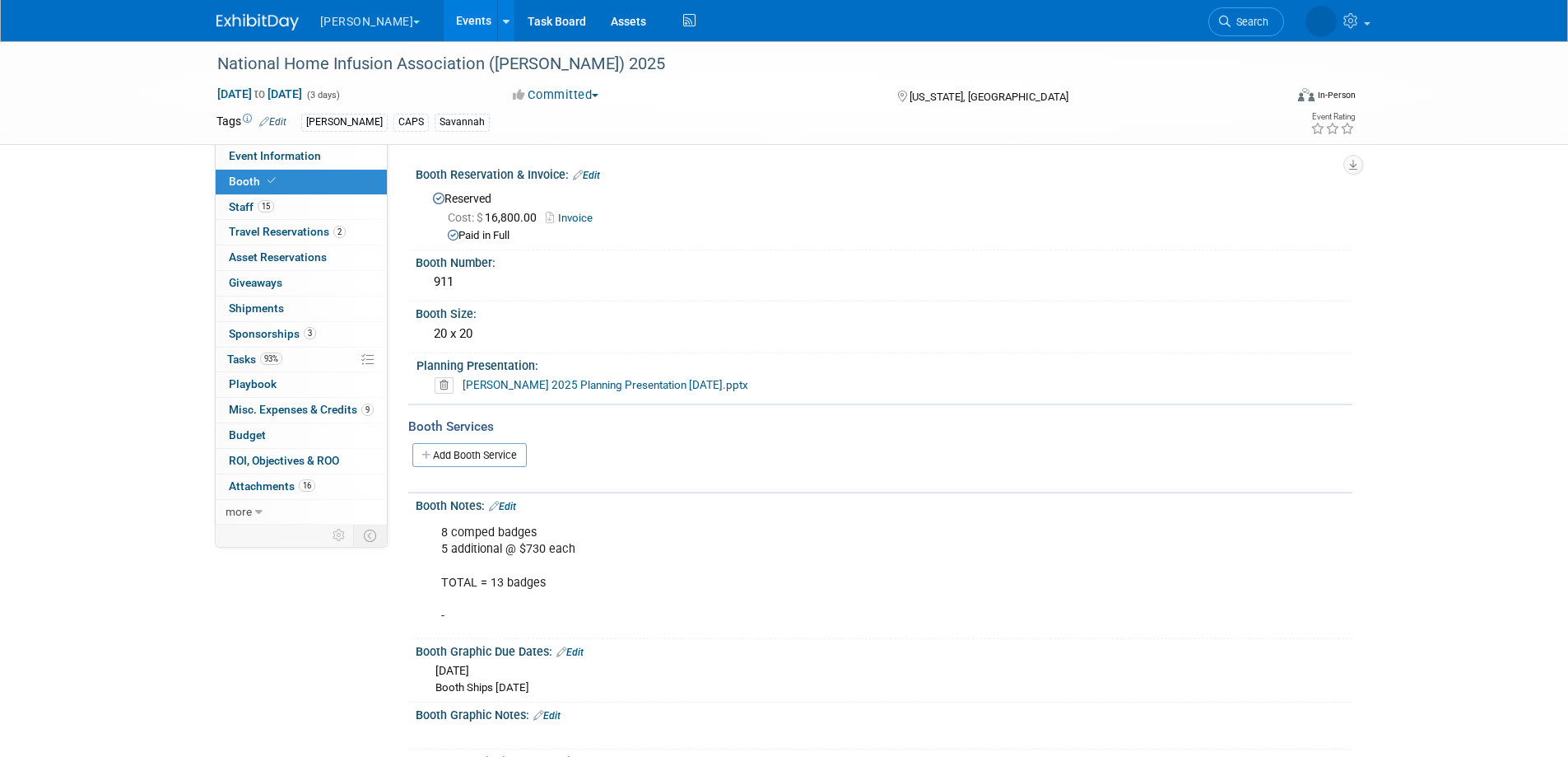
click at [615, 378] on link "[PERSON_NAME] 2025 Planning Presentation [DATE].pptx" at bounding box center [605, 384] width 285 height 13
